Goal: Task Accomplishment & Management: Manage account settings

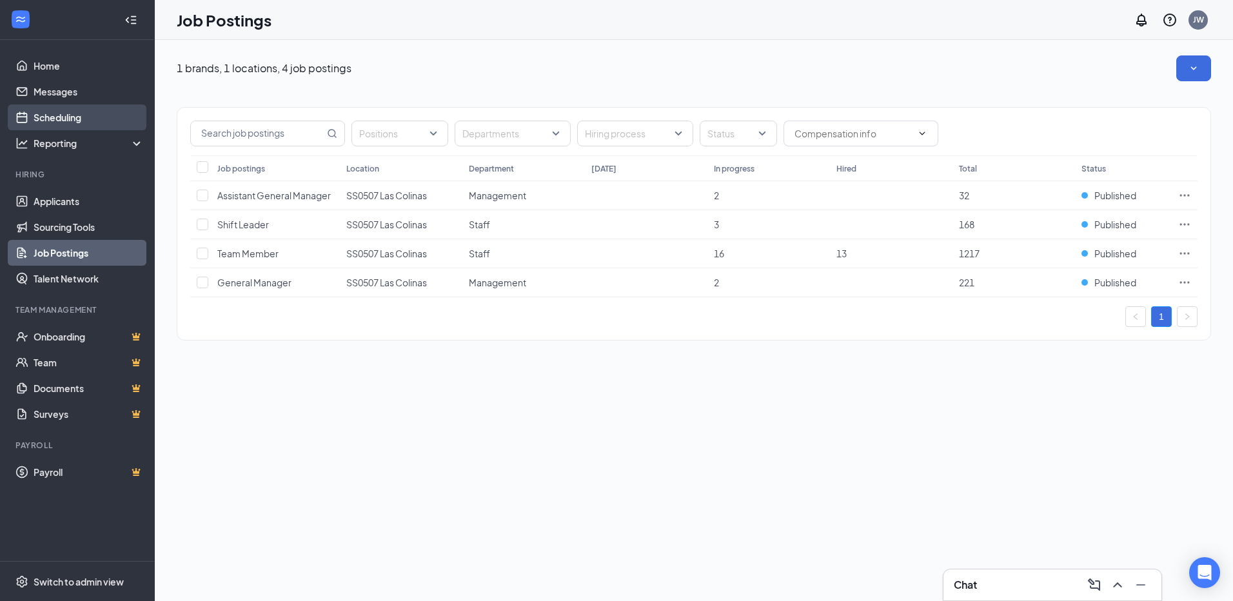
click at [53, 115] on link "Scheduling" at bounding box center [89, 117] width 110 height 26
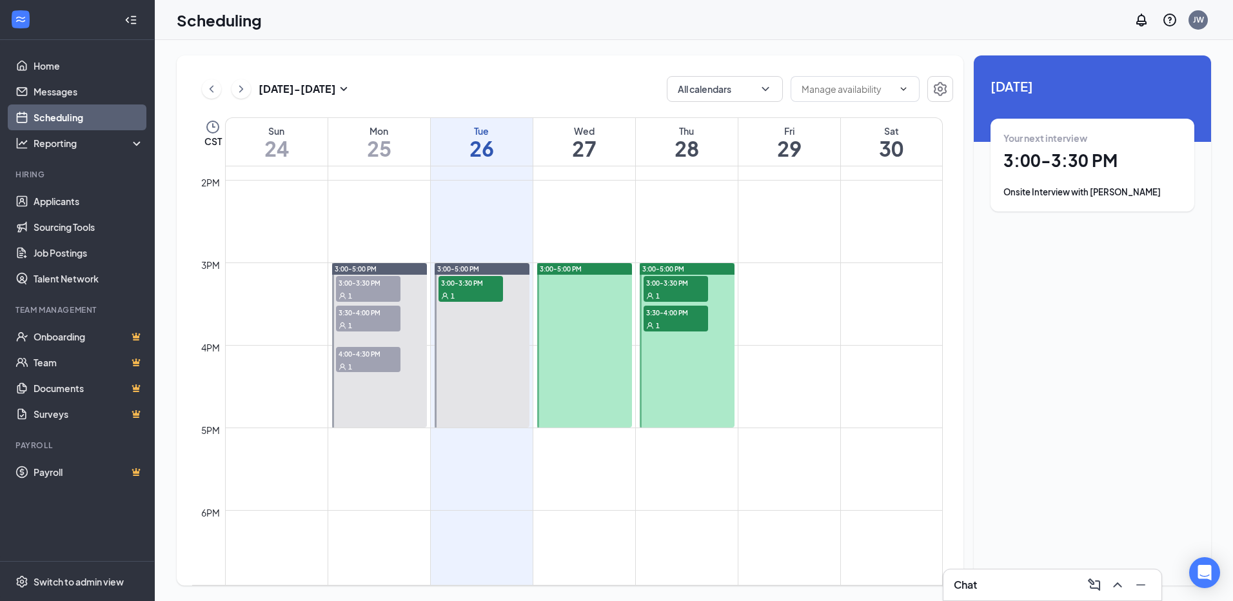
scroll to position [1149, 0]
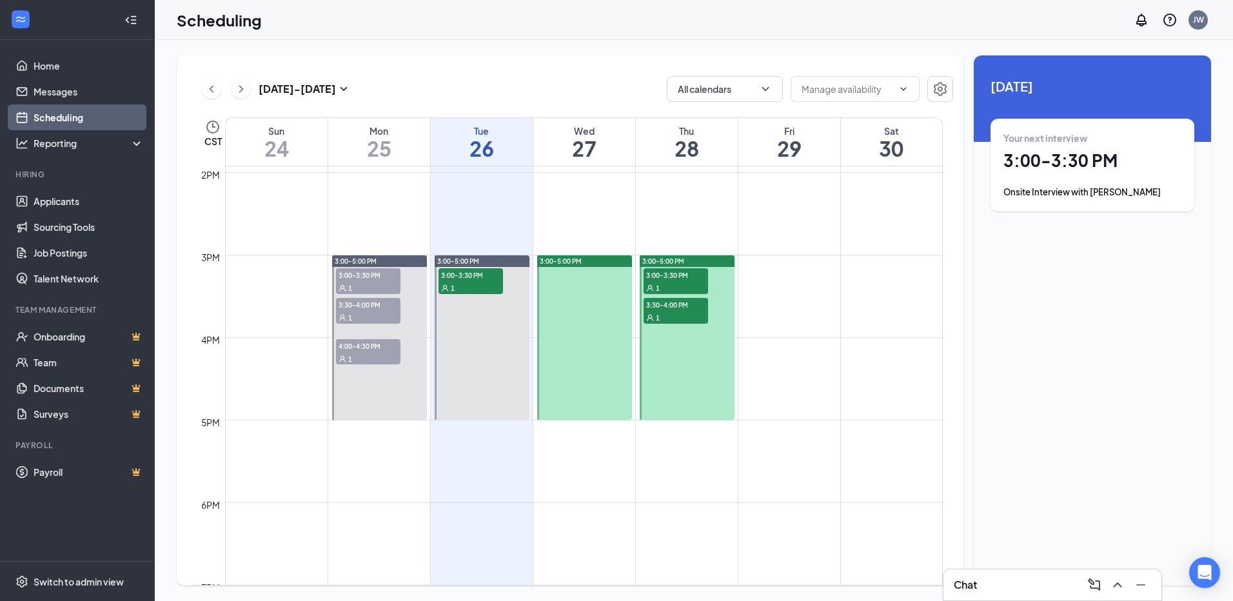
click at [668, 276] on span "3:00-3:30 PM" at bounding box center [675, 274] width 64 height 13
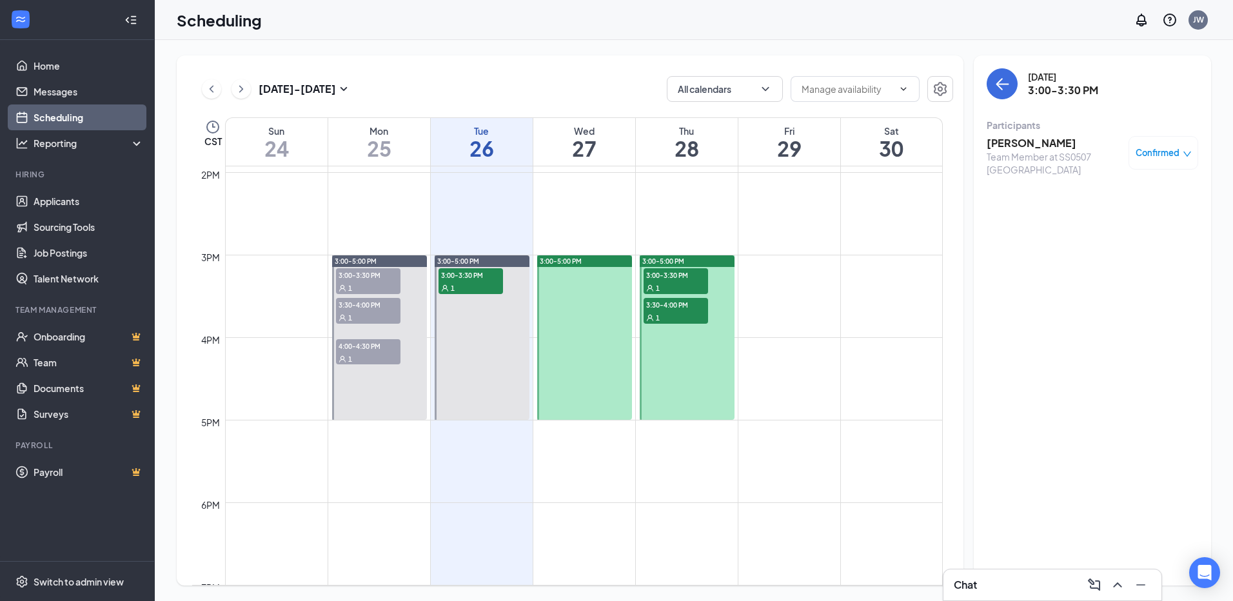
click at [668, 313] on div "1" at bounding box center [675, 317] width 64 height 13
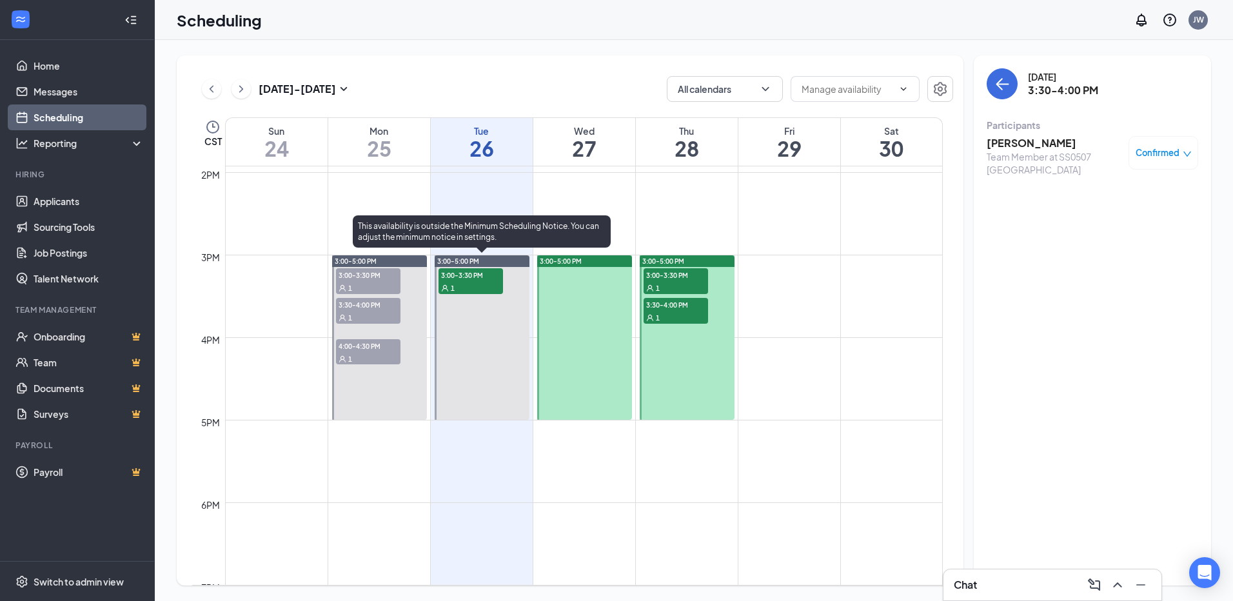
click at [452, 280] on span "3:00-3:30 PM" at bounding box center [470, 274] width 64 height 13
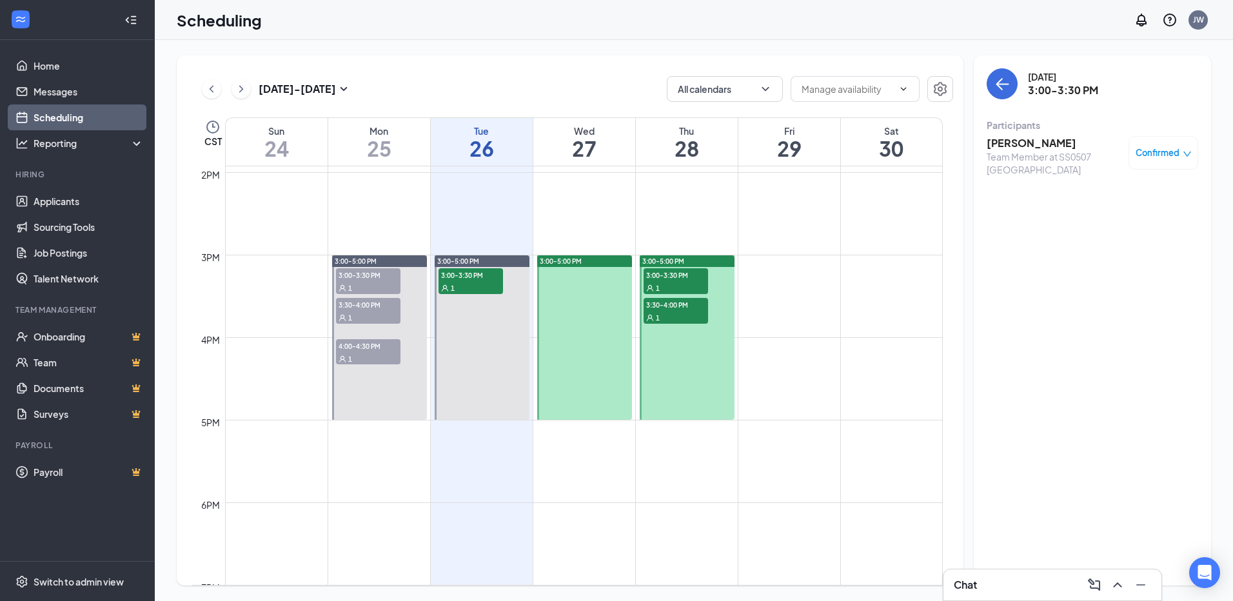
click at [1031, 140] on h3 "[PERSON_NAME]" at bounding box center [1053, 143] width 135 height 14
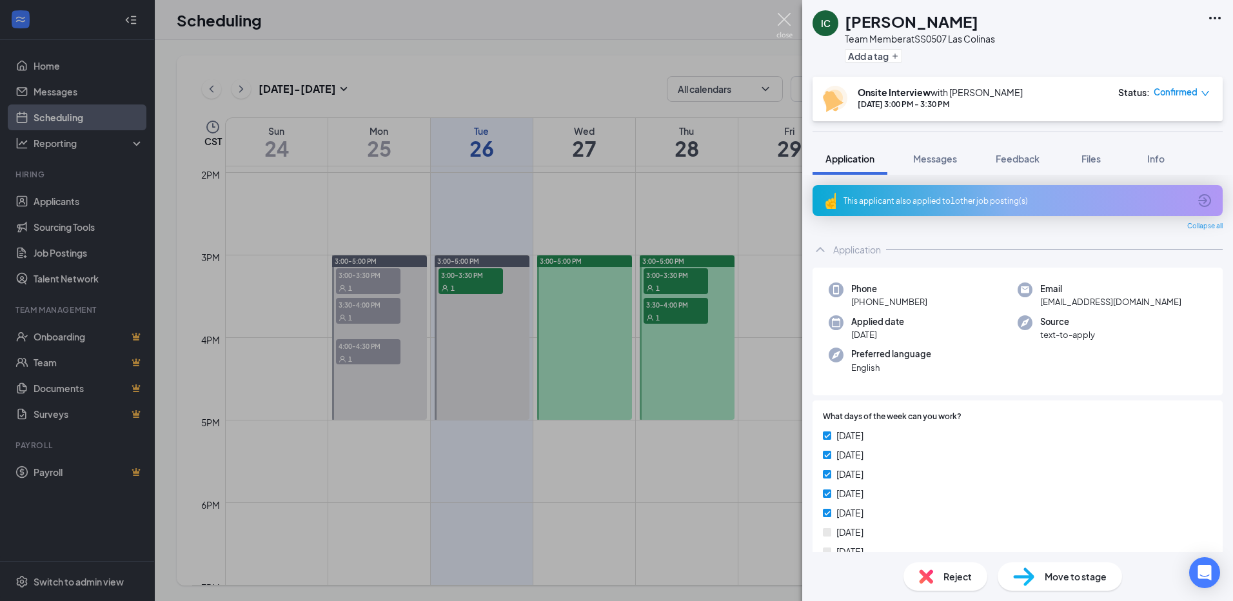
click at [783, 17] on img at bounding box center [784, 25] width 16 height 25
